Goal: Book appointment/travel/reservation

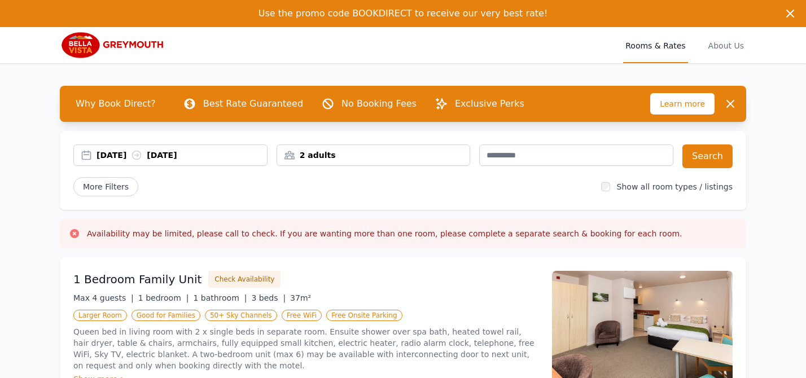
click at [308, 157] on div "2 adults" at bounding box center [373, 154] width 193 height 11
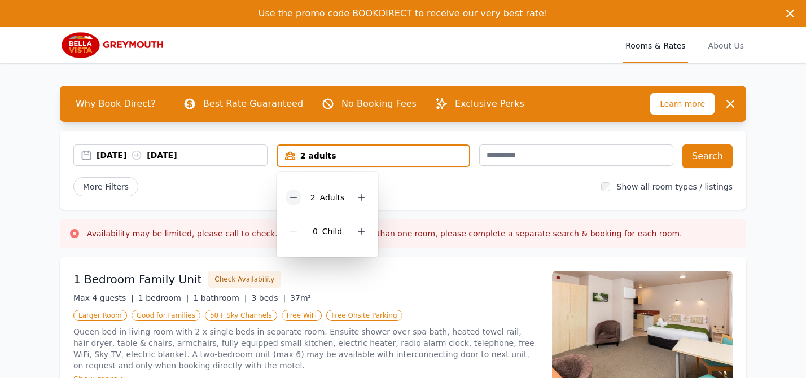
click at [289, 196] on icon at bounding box center [293, 197] width 9 height 9
click at [125, 159] on div "[DATE] [DATE]" at bounding box center [181, 154] width 170 height 11
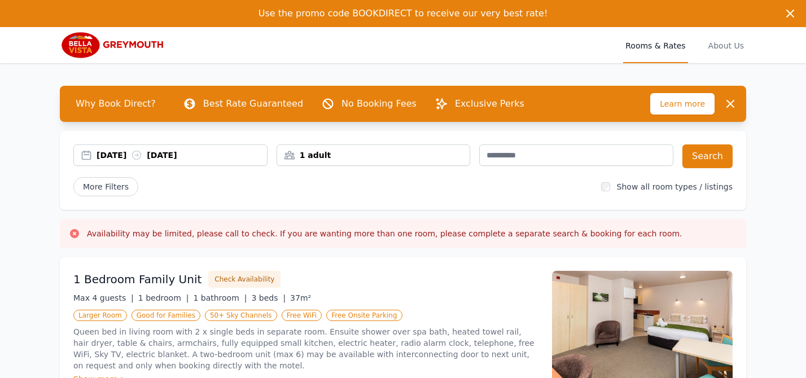
click at [108, 151] on div "[DATE] [DATE]" at bounding box center [181, 154] width 170 height 11
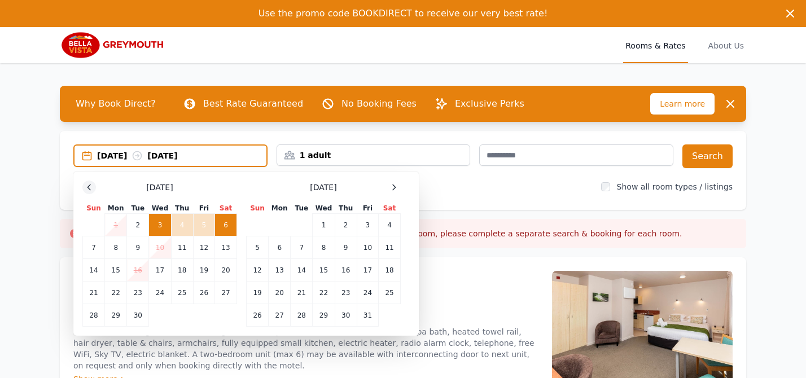
click at [93, 187] on icon at bounding box center [89, 187] width 9 height 9
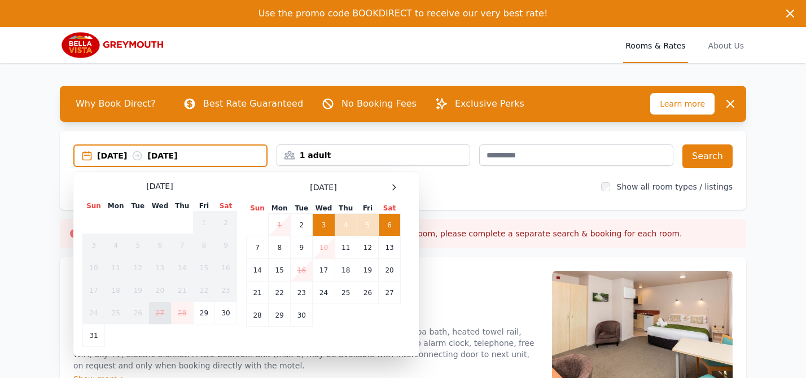
click at [164, 313] on td "27" at bounding box center [160, 313] width 22 height 23
click at [181, 313] on td "28" at bounding box center [182, 313] width 22 height 23
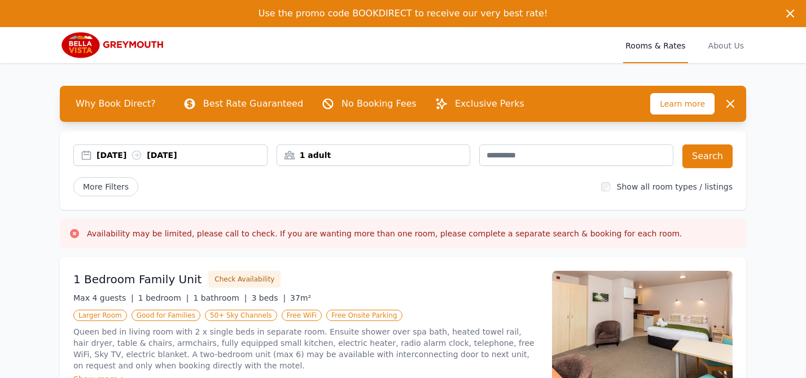
click at [113, 155] on div "[DATE] [DATE]" at bounding box center [181, 154] width 170 height 11
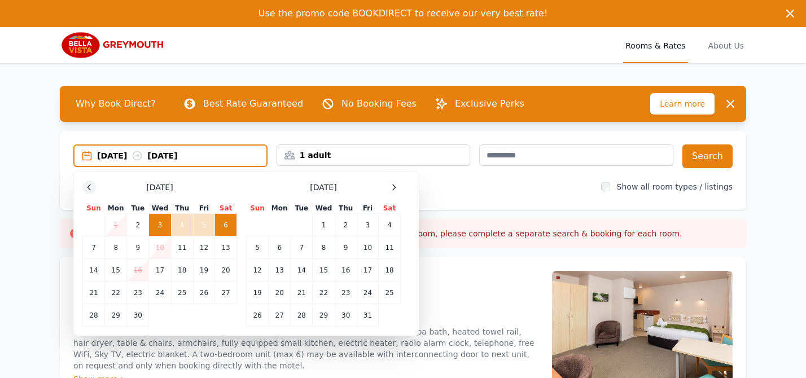
click at [88, 181] on div at bounding box center [89, 188] width 14 height 14
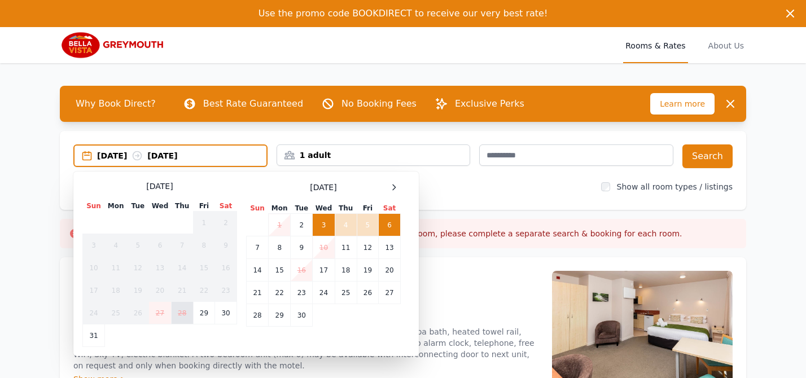
click at [182, 316] on td "28" at bounding box center [182, 313] width 22 height 23
click at [560, 196] on div "[DATE] [DATE] Select Dates [DATE] Sun Mon Tue Wed Thu Fri Sat 1 2 3 4 5 6 7 8 9…" at bounding box center [403, 170] width 686 height 79
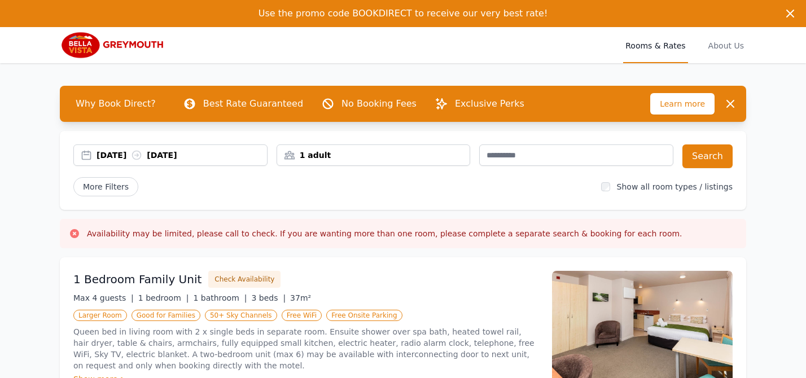
click at [190, 153] on div "[DATE] [DATE]" at bounding box center [181, 154] width 170 height 11
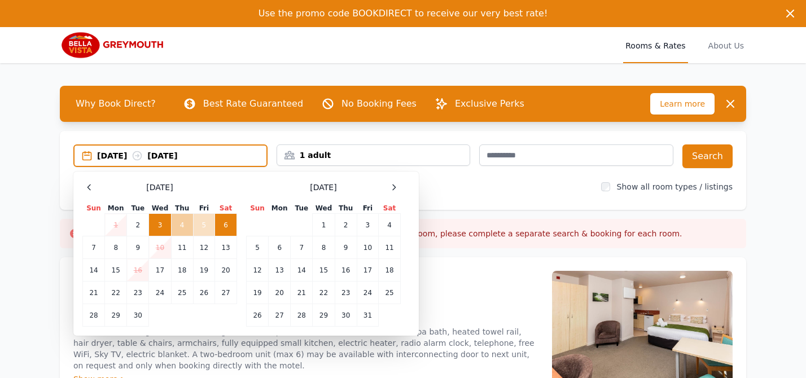
click at [179, 227] on td "4" at bounding box center [182, 225] width 22 height 23
click at [135, 223] on td "2" at bounding box center [138, 225] width 22 height 23
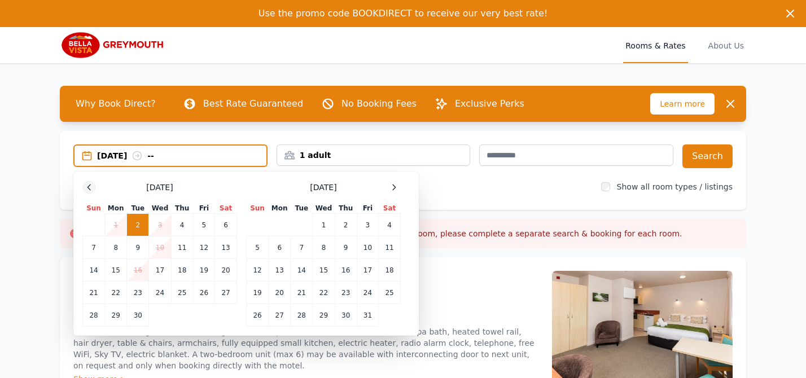
click at [90, 184] on icon at bounding box center [89, 187] width 9 height 9
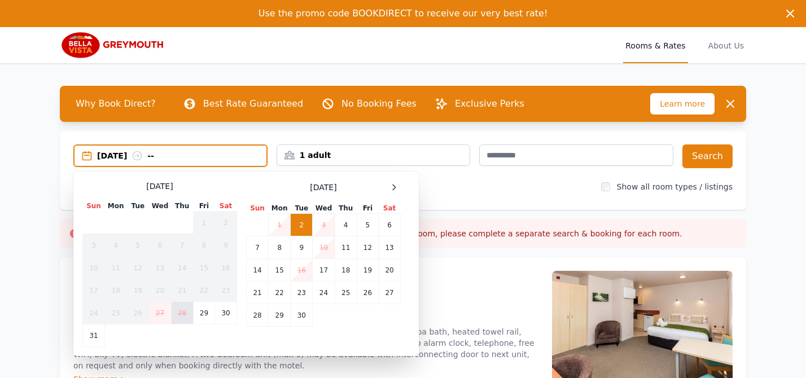
click at [184, 312] on td "28" at bounding box center [182, 313] width 22 height 23
